Goal: Transaction & Acquisition: Subscribe to service/newsletter

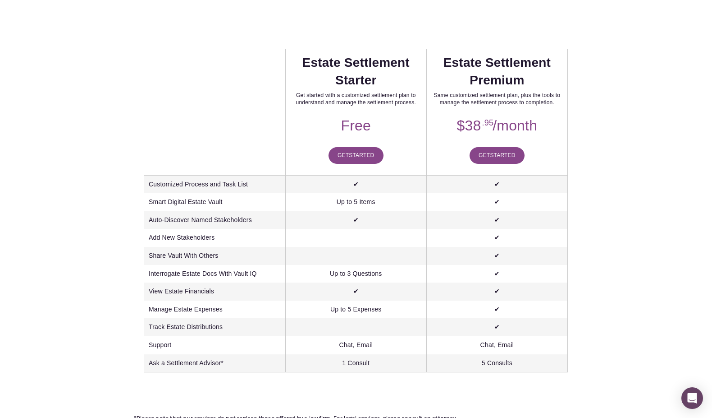
scroll to position [205, 0]
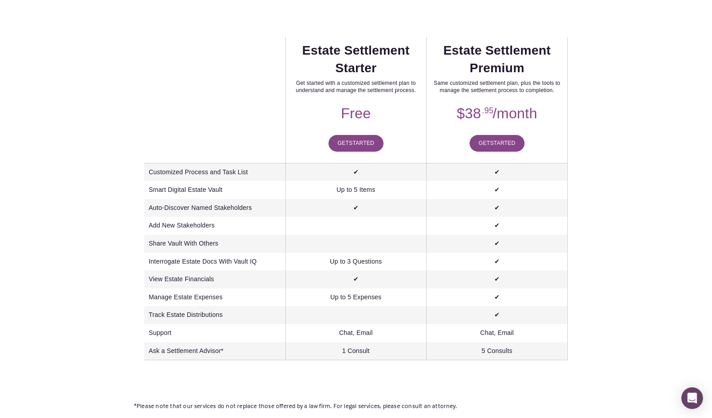
click at [495, 143] on span "Started" at bounding box center [502, 143] width 25 height 6
